Goal: Task Accomplishment & Management: Use online tool/utility

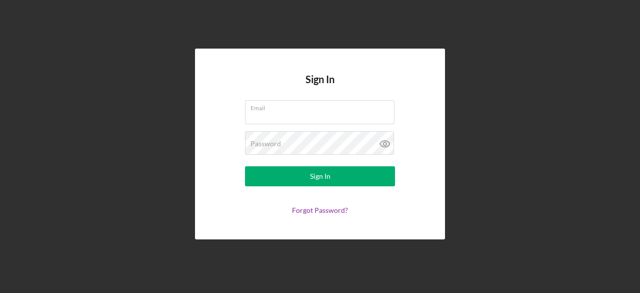
type input "[EMAIL_ADDRESS][DOMAIN_NAME]"
click at [309, 175] on button "Sign In" at bounding box center [320, 176] width 150 height 20
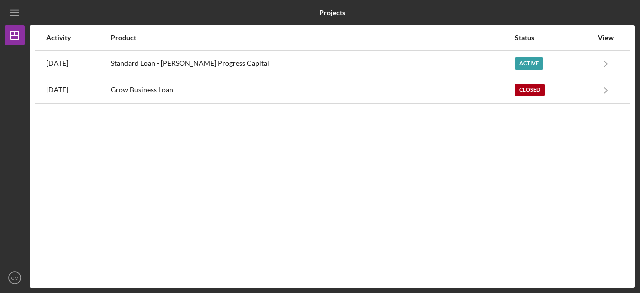
click at [219, 63] on div "Standard Loan - [PERSON_NAME] Progress Capital" at bounding box center [312, 63] width 403 height 25
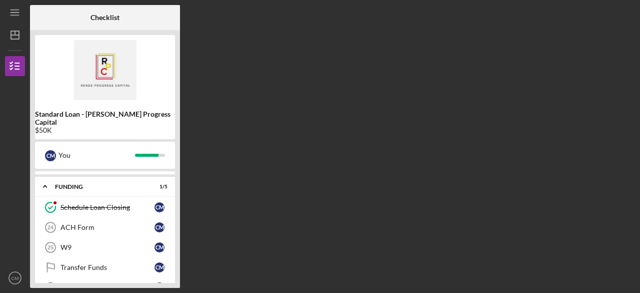
scroll to position [57, 0]
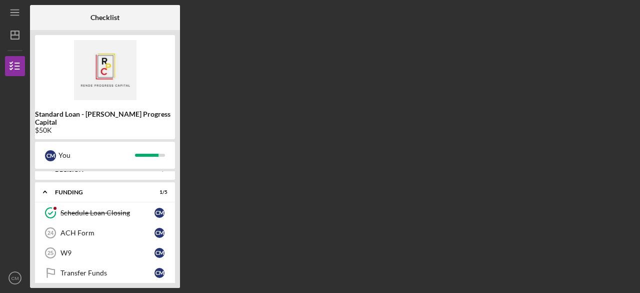
click at [124, 209] on link "Schedule Loan Closing Schedule Loan Closing C M" at bounding box center [105, 213] width 130 height 20
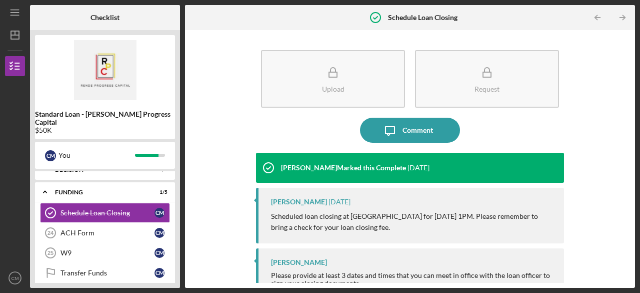
drag, startPoint x: 625, startPoint y: 169, endPoint x: 625, endPoint y: 215, distance: 46.0
click at [625, 215] on div "Upload Request Icon/Message Comment [PERSON_NAME] Marked this Complete [DATE] […" at bounding box center [410, 159] width 440 height 248
